Goal: Check status

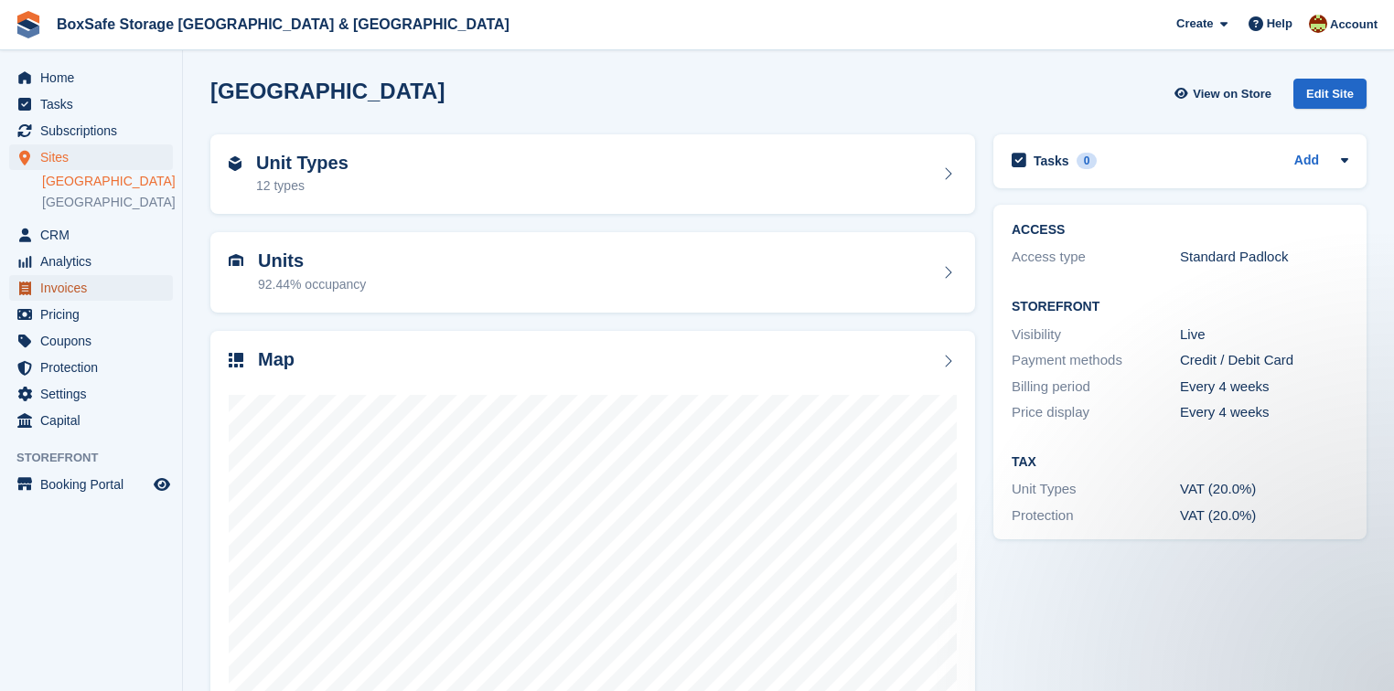
click at [73, 296] on span "Invoices" at bounding box center [95, 288] width 110 height 26
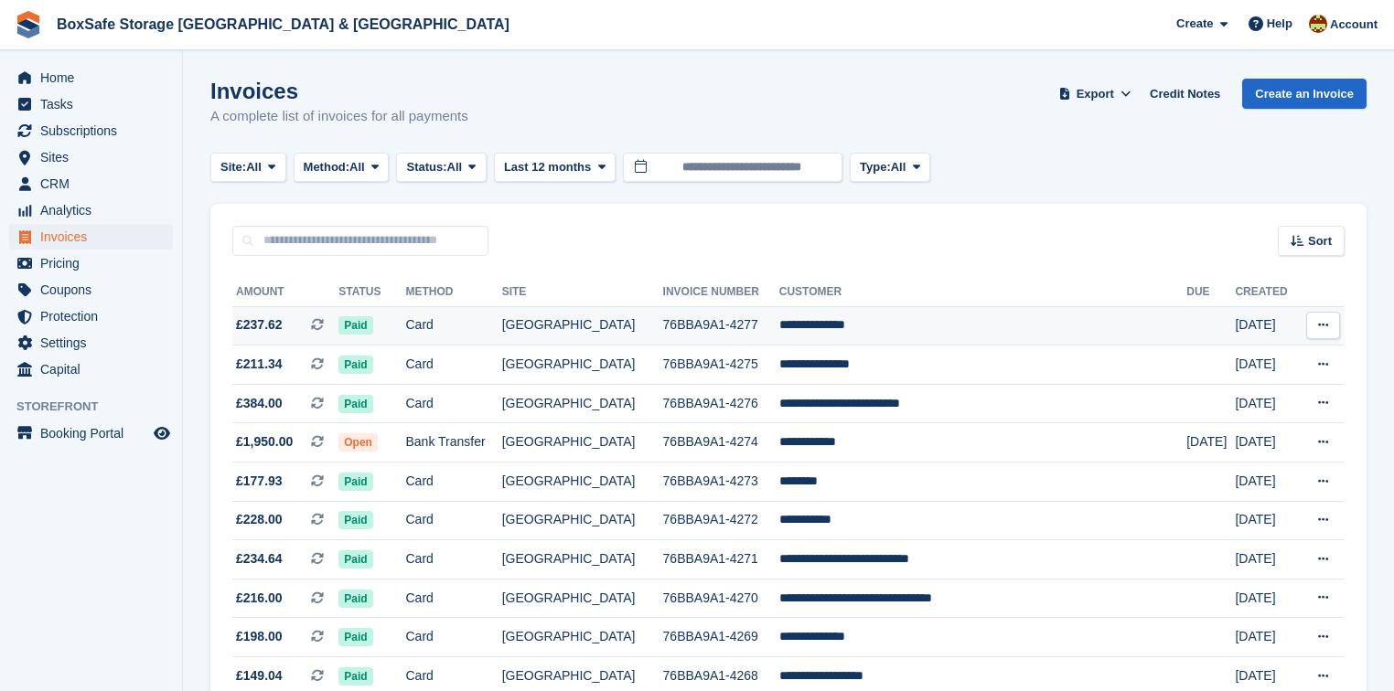
click at [651, 325] on td "[GEOGRAPHIC_DATA]" at bounding box center [582, 325] width 161 height 39
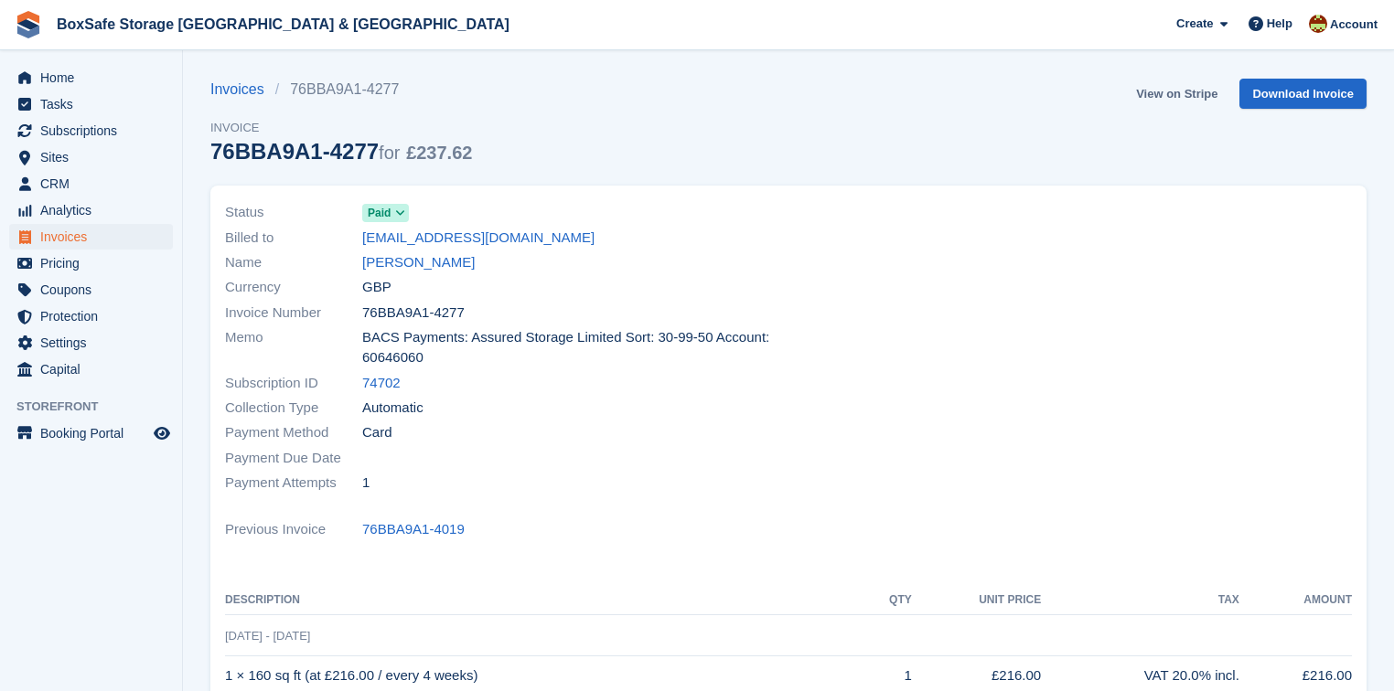
click at [1176, 99] on link "View on Stripe" at bounding box center [1177, 94] width 96 height 30
